Goal: Answer question/provide support

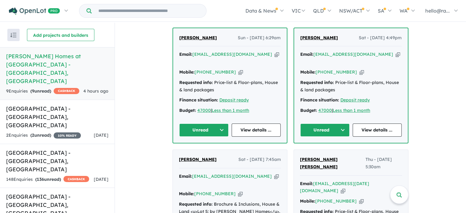
scroll to position [276, 0]
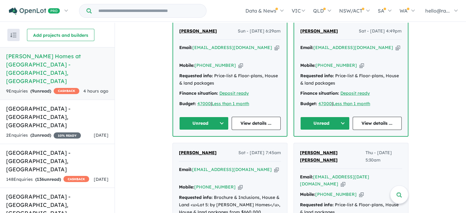
click at [275, 48] on icon "button" at bounding box center [277, 47] width 5 height 6
click at [228, 62] on div "Mobile: [PHONE_NUMBER] Copied!" at bounding box center [230, 65] width 102 height 7
click at [239, 62] on icon "button" at bounding box center [241, 65] width 5 height 6
click at [245, 117] on link "View details ..." at bounding box center [256, 123] width 49 height 13
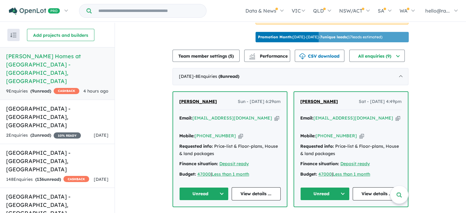
scroll to position [215, 0]
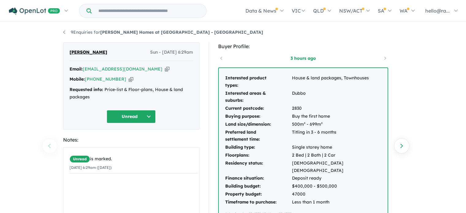
scroll to position [31, 0]
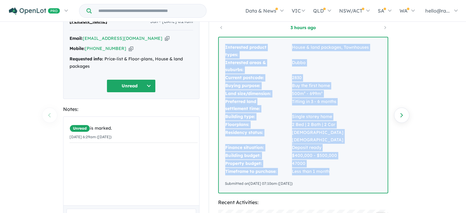
drag, startPoint x: 335, startPoint y: 163, endPoint x: 221, endPoint y: 48, distance: 161.8
click at [221, 48] on div "Interested product types: House & land packages, Townhouses Interested areas & …" at bounding box center [303, 114] width 169 height 155
copy tbody "Interested product types: House & land packages, Townhouses Interested areas & …"
